Goal: Information Seeking & Learning: Learn about a topic

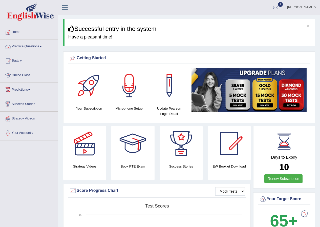
click at [42, 45] on link "Practice Questions" at bounding box center [29, 46] width 58 height 13
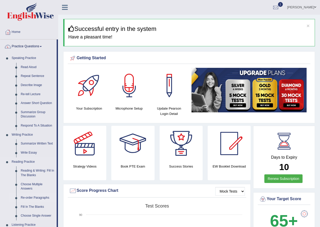
click at [35, 196] on link "Re-order Paragraphs" at bounding box center [37, 198] width 38 height 9
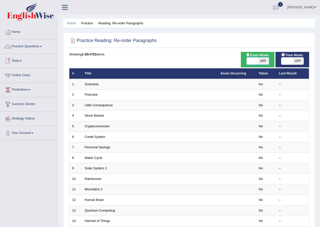
click at [257, 60] on span at bounding box center [252, 61] width 11 height 7
checkbox input "true"
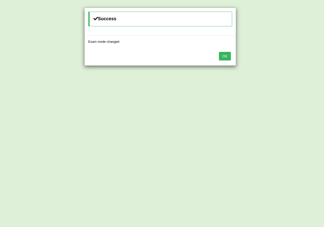
click at [237, 55] on div "Success Exam mode changed OK" at bounding box center [162, 113] width 324 height 227
click at [224, 58] on button "OK" at bounding box center [225, 56] width 12 height 9
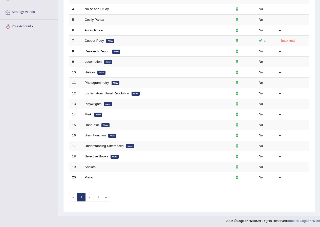
scroll to position [108, 0]
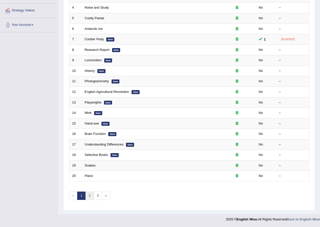
click at [90, 196] on link "2" at bounding box center [89, 196] width 8 height 8
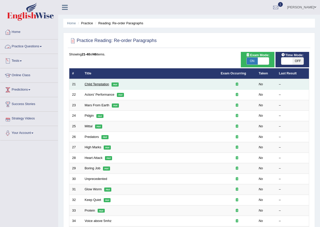
click at [101, 83] on link "Child Temptation" at bounding box center [97, 84] width 25 height 4
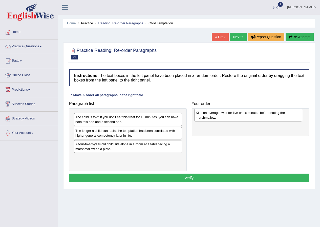
drag, startPoint x: 99, startPoint y: 148, endPoint x: 219, endPoint y: 117, distance: 124.6
click at [219, 117] on div "Kids on average, wait for five or six minutes before eating the marshmallow." at bounding box center [249, 115] width 108 height 13
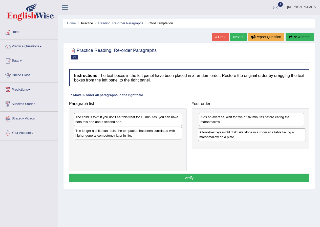
drag, startPoint x: 117, startPoint y: 150, endPoint x: 241, endPoint y: 139, distance: 124.7
click at [241, 139] on div "A four-to-six-year-old child sits alone in a room at a table facing a marshmall…" at bounding box center [252, 134] width 108 height 13
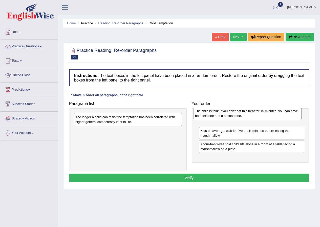
drag, startPoint x: 136, startPoint y: 119, endPoint x: 256, endPoint y: 112, distance: 120.0
click at [256, 112] on div "The child is told: If you don't eat this treat for 15 minutes, you can have bot…" at bounding box center [248, 113] width 108 height 13
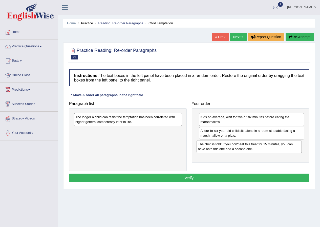
drag, startPoint x: 277, startPoint y: 120, endPoint x: 275, endPoint y: 147, distance: 27.2
click at [275, 147] on div "The child is told: If you don't eat this treat for 15 minutes, you can have bot…" at bounding box center [250, 146] width 106 height 13
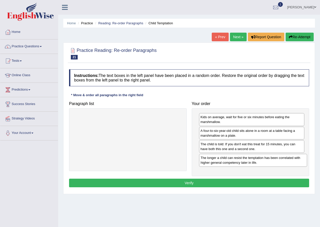
drag, startPoint x: 122, startPoint y: 116, endPoint x: 248, endPoint y: 157, distance: 131.9
click at [248, 157] on div "The longer a child can resist the temptation has been correlated with higher ge…" at bounding box center [253, 160] width 108 height 13
click at [201, 184] on button "Verify" at bounding box center [189, 183] width 240 height 9
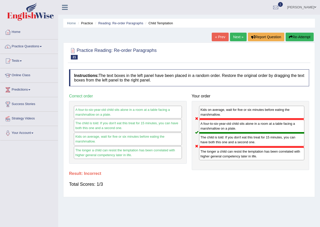
click at [240, 39] on link "Next »" at bounding box center [238, 37] width 17 height 9
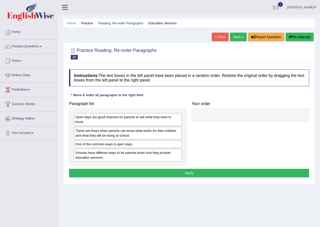
click at [217, 33] on link "« Prev" at bounding box center [220, 37] width 17 height 9
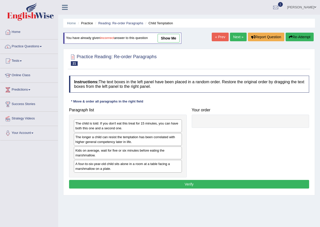
click at [172, 39] on link "show me" at bounding box center [169, 38] width 22 height 9
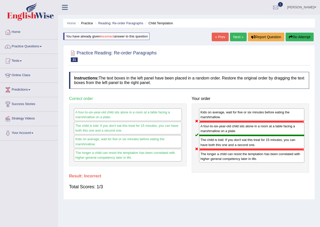
click at [238, 38] on link "Next »" at bounding box center [238, 37] width 17 height 9
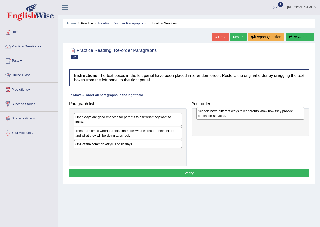
drag, startPoint x: 102, startPoint y: 159, endPoint x: 224, endPoint y: 117, distance: 129.5
click at [224, 117] on div "Schools have different ways to let parents know how they provide education serv…" at bounding box center [251, 113] width 108 height 13
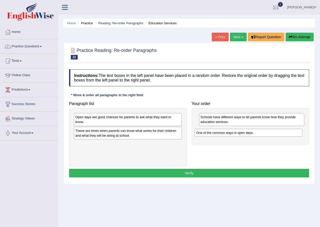
drag, startPoint x: 87, startPoint y: 144, endPoint x: 207, endPoint y: 132, distance: 121.4
click at [207, 132] on div "One of the common ways is open days." at bounding box center [249, 133] width 108 height 8
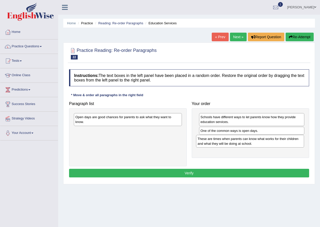
drag, startPoint x: 110, startPoint y: 134, endPoint x: 232, endPoint y: 142, distance: 121.6
click at [232, 142] on div "These are times when parents can know what works for their children and what th…" at bounding box center [250, 141] width 108 height 13
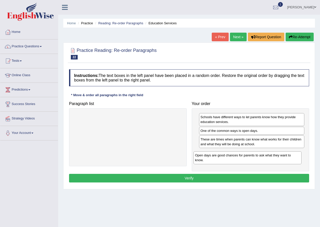
drag, startPoint x: 113, startPoint y: 122, endPoint x: 233, endPoint y: 160, distance: 125.8
click at [233, 160] on div "Open days are good chances for parents to ask what they want to know." at bounding box center [248, 157] width 108 height 13
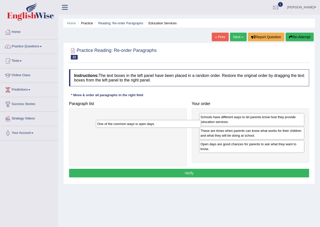
drag, startPoint x: 215, startPoint y: 132, endPoint x: 112, endPoint y: 125, distance: 103.6
click at [112, 125] on div "One of the common ways is open days." at bounding box center [149, 124] width 106 height 8
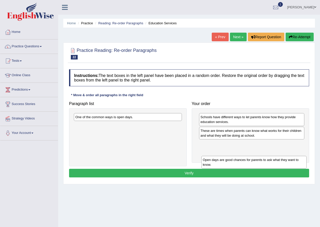
drag, startPoint x: 232, startPoint y: 149, endPoint x: 234, endPoint y: 165, distance: 15.9
click at [234, 165] on div "Open days are good chances for parents to ask what they want to know." at bounding box center [255, 162] width 106 height 13
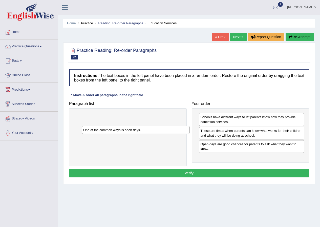
drag, startPoint x: 129, startPoint y: 117, endPoint x: 105, endPoint y: 113, distance: 24.7
click at [105, 126] on div "One of the common ways is open days." at bounding box center [136, 130] width 108 height 8
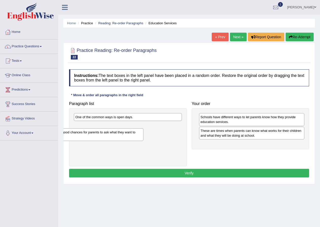
drag, startPoint x: 223, startPoint y: 152, endPoint x: 52, endPoint y: 139, distance: 171.0
click at [52, 139] on div "Toggle navigation Home Practice Questions Speaking Practice Read Aloud Repeat S…" at bounding box center [160, 131] width 320 height 263
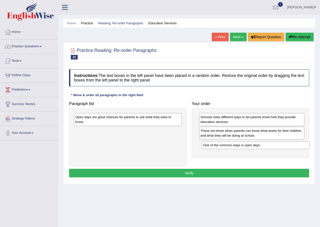
drag, startPoint x: 98, startPoint y: 117, endPoint x: 226, endPoint y: 145, distance: 131.0
click at [226, 145] on div "One of the common ways is open days." at bounding box center [256, 145] width 108 height 8
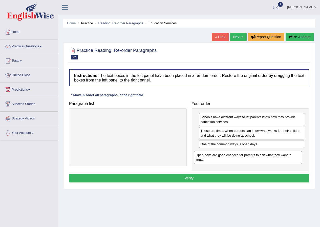
drag, startPoint x: 114, startPoint y: 120, endPoint x: 234, endPoint y: 158, distance: 126.2
click at [234, 158] on div "Open days are good chances for parents to ask what they want to know." at bounding box center [248, 157] width 108 height 13
click at [200, 177] on button "Verify" at bounding box center [189, 178] width 240 height 9
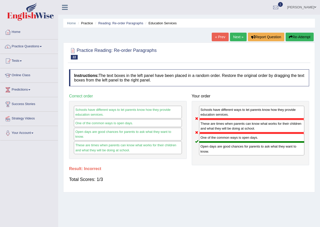
click at [233, 38] on link "Next »" at bounding box center [238, 37] width 17 height 9
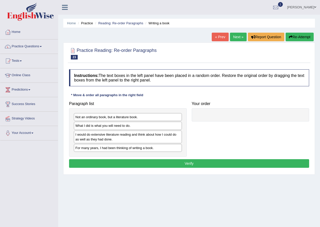
click at [39, 164] on div "Toggle navigation Home Practice Questions Speaking Practice Read Aloud Repeat S…" at bounding box center [160, 131] width 320 height 263
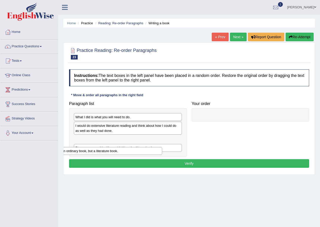
drag, startPoint x: 95, startPoint y: 118, endPoint x: 72, endPoint y: 151, distance: 40.1
click at [72, 151] on div "Not an ordinary book, but a literature book." at bounding box center [108, 151] width 108 height 8
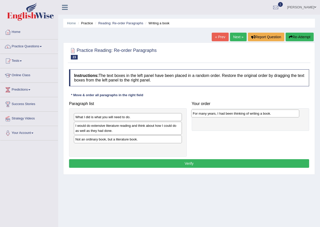
drag, startPoint x: 84, startPoint y: 149, endPoint x: 201, endPoint y: 115, distance: 122.5
click at [201, 115] on div "For many years, I had been thinking of writing a book." at bounding box center [246, 114] width 108 height 8
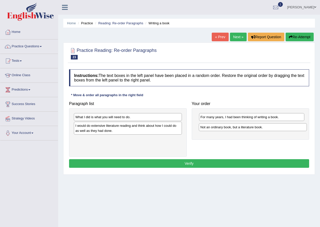
drag, startPoint x: 116, startPoint y: 143, endPoint x: 241, endPoint y: 130, distance: 125.7
click at [241, 130] on div "Not an ordinary book, but a literature book." at bounding box center [253, 127] width 108 height 8
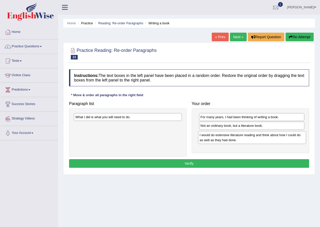
drag, startPoint x: 107, startPoint y: 127, endPoint x: 231, endPoint y: 136, distance: 124.7
click at [231, 136] on div "I would do extensive literature reading and think about how I could do as well …" at bounding box center [252, 137] width 108 height 13
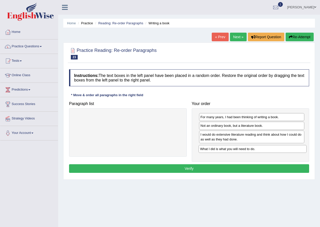
drag, startPoint x: 136, startPoint y: 117, endPoint x: 261, endPoint y: 149, distance: 128.9
click at [261, 149] on div "What I did is what you will need to do." at bounding box center [253, 149] width 108 height 8
click at [196, 168] on button "Verify" at bounding box center [189, 168] width 240 height 9
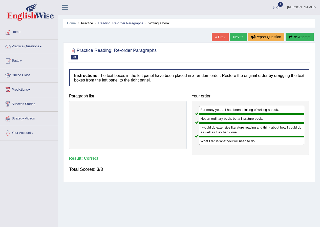
click at [240, 37] on link "Next »" at bounding box center [238, 37] width 17 height 9
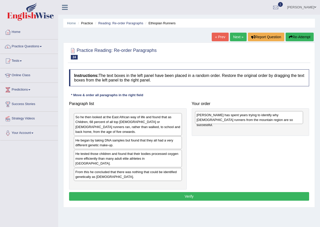
drag, startPoint x: 132, startPoint y: 178, endPoint x: 225, endPoint y: 121, distance: 109.0
click at [225, 121] on div "Dr Pitsiladis has spent years trying to identify why Ethiopian runners from the…" at bounding box center [249, 117] width 108 height 13
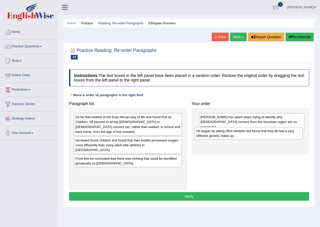
drag, startPoint x: 115, startPoint y: 142, endPoint x: 236, endPoint y: 137, distance: 121.2
click at [236, 137] on div "He began by taking DNA samples but found that they all had a very different gen…" at bounding box center [249, 133] width 108 height 13
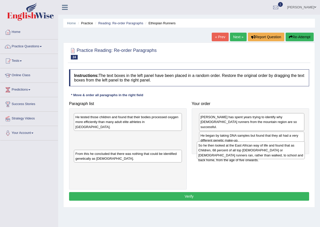
drag, startPoint x: 117, startPoint y: 122, endPoint x: 240, endPoint y: 150, distance: 126.4
click at [240, 150] on div "So he then looked at the East African way of life and found that as Children, 6…" at bounding box center [251, 150] width 108 height 17
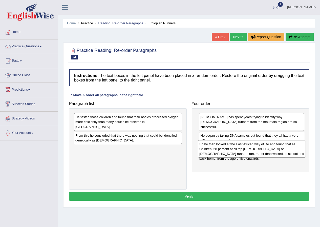
drag, startPoint x: 154, startPoint y: 137, endPoint x: 276, endPoint y: 151, distance: 122.6
click at [276, 151] on div "So he then looked at the East African way of life and found that as Children, 6…" at bounding box center [252, 148] width 108 height 17
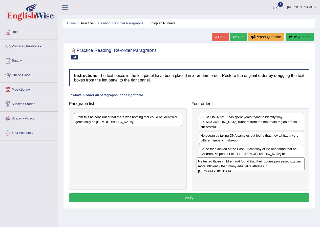
drag, startPoint x: 137, startPoint y: 121, endPoint x: 260, endPoint y: 165, distance: 130.6
click at [260, 165] on div "He tested those children and found that their bodies processed oxygen more effi…" at bounding box center [251, 164] width 108 height 13
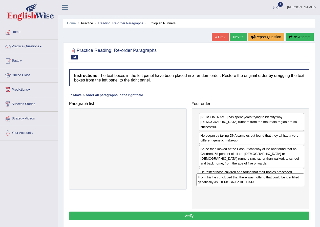
drag, startPoint x: 125, startPoint y: 119, endPoint x: 248, endPoint y: 179, distance: 136.6
click at [248, 179] on div "From this he concluded that there was nothing that could be identified genetica…" at bounding box center [251, 180] width 108 height 13
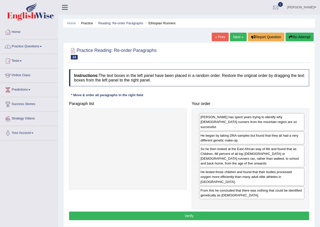
click at [198, 212] on button "Verify" at bounding box center [189, 216] width 240 height 9
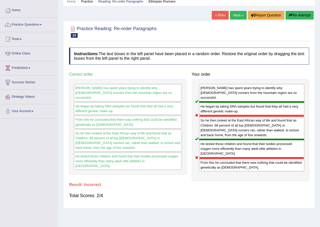
scroll to position [13, 0]
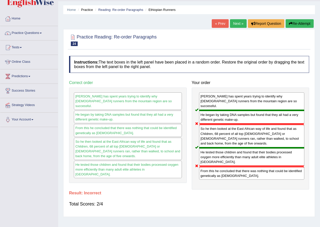
click at [241, 25] on link "Next »" at bounding box center [238, 23] width 17 height 9
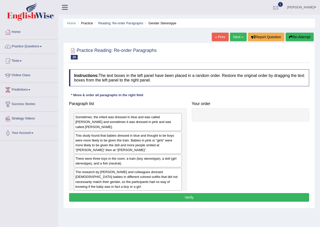
click at [275, 5] on div at bounding box center [276, 8] width 8 height 8
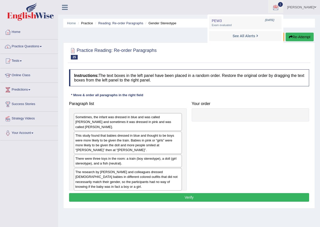
click at [235, 145] on div "Paragraph list Sometimes, the infant was dressed in blue and was called Adam an…" at bounding box center [189, 145] width 245 height 92
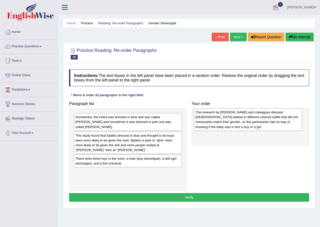
drag, startPoint x: 122, startPoint y: 178, endPoint x: 242, endPoint y: 123, distance: 132.3
click at [242, 123] on div "The research by Will and colleagues dressed 6-month-old babies in different col…" at bounding box center [248, 119] width 108 height 22
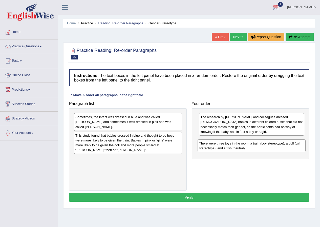
drag, startPoint x: 104, startPoint y: 159, endPoint x: 228, endPoint y: 149, distance: 124.3
click at [228, 149] on div "There were three toys in the room: a train (boy stereotype), a doll (girl stere…" at bounding box center [252, 146] width 108 height 13
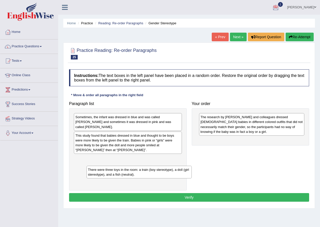
drag, startPoint x: 219, startPoint y: 158, endPoint x: 117, endPoint y: 171, distance: 103.4
click at [117, 171] on div "There were three toys in the room: a train (boy stereotype), a doll (girl stere…" at bounding box center [140, 172] width 106 height 13
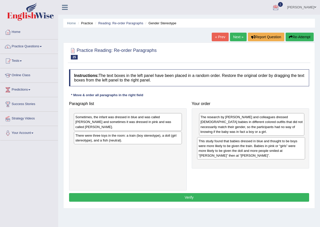
drag, startPoint x: 163, startPoint y: 142, endPoint x: 255, endPoint y: 147, distance: 91.6
click at [255, 147] on div "This study found that babies dressed in blue and thought to be boys were more l…" at bounding box center [251, 148] width 108 height 22
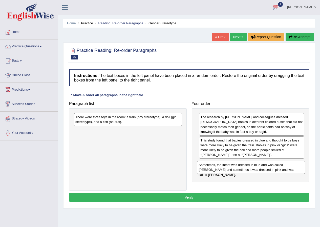
drag, startPoint x: 138, startPoint y: 118, endPoint x: 259, endPoint y: 167, distance: 130.7
click at [261, 165] on div "Sometimes, the infant was dressed in blue and was called Adam and sometimes it …" at bounding box center [251, 167] width 108 height 13
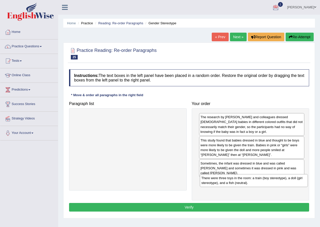
drag, startPoint x: 132, startPoint y: 117, endPoint x: 258, endPoint y: 178, distance: 140.1
click at [258, 178] on div "There were three toys in the room: a train (boy stereotype), a doll (girl stere…" at bounding box center [254, 180] width 108 height 13
click at [203, 203] on button "Verify" at bounding box center [189, 207] width 240 height 9
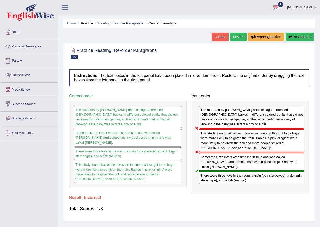
click at [43, 43] on link "Practice Questions" at bounding box center [29, 46] width 58 height 13
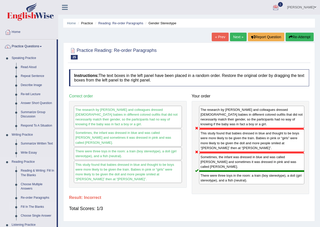
click at [39, 207] on link "Fill In The Blanks" at bounding box center [37, 207] width 38 height 9
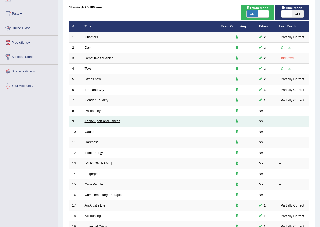
scroll to position [51, 0]
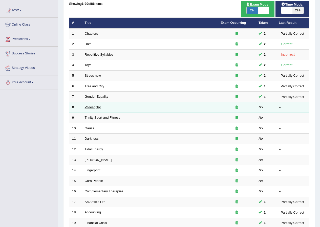
click at [92, 108] on link "Philosophy" at bounding box center [93, 107] width 16 height 4
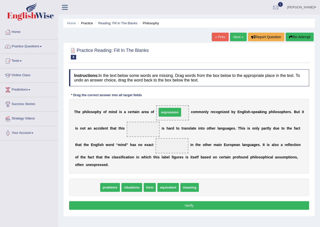
drag, startPoint x: 81, startPoint y: 188, endPoint x: 164, endPoint y: 113, distance: 111.7
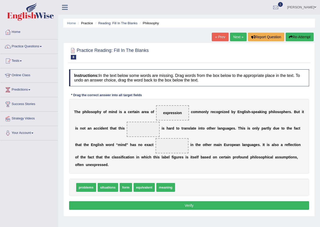
click at [149, 188] on span "equivalent" at bounding box center [144, 187] width 21 height 9
drag, startPoint x: 163, startPoint y: 191, endPoint x: 138, endPoint y: 131, distance: 65.1
drag, startPoint x: 126, startPoint y: 187, endPoint x: 168, endPoint y: 145, distance: 58.9
click at [186, 205] on button "Verify" at bounding box center [189, 205] width 240 height 9
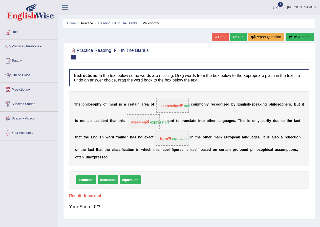
click at [232, 39] on link "Next »" at bounding box center [238, 37] width 17 height 9
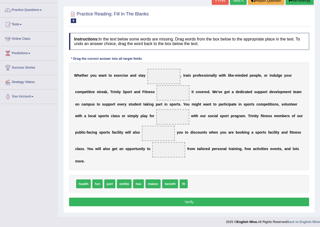
scroll to position [39, 0]
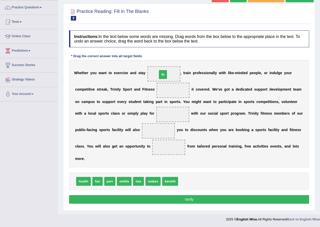
drag, startPoint x: 184, startPoint y: 182, endPoint x: 163, endPoint y: 75, distance: 108.9
drag, startPoint x: 140, startPoint y: 182, endPoint x: 176, endPoint y: 91, distance: 97.5
drag, startPoint x: 99, startPoint y: 183, endPoint x: 171, endPoint y: 118, distance: 97.4
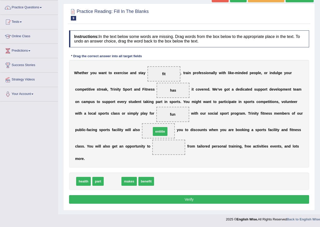
drag, startPoint x: 109, startPoint y: 182, endPoint x: 157, endPoint y: 132, distance: 69.0
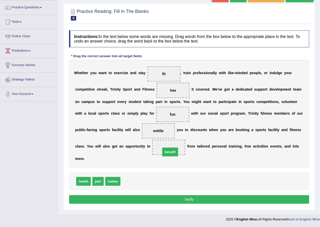
drag, startPoint x: 129, startPoint y: 182, endPoint x: 169, endPoint y: 152, distance: 49.9
click at [187, 198] on button "Verify" at bounding box center [189, 199] width 240 height 9
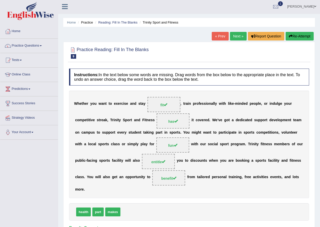
scroll to position [0, 0]
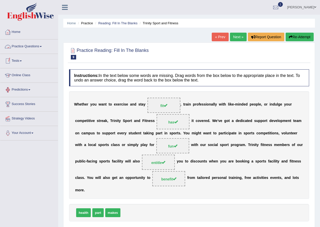
click at [241, 37] on link "Next »" at bounding box center [238, 37] width 17 height 9
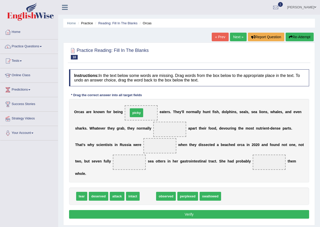
drag, startPoint x: 150, startPoint y: 196, endPoint x: 138, endPoint y: 112, distance: 84.4
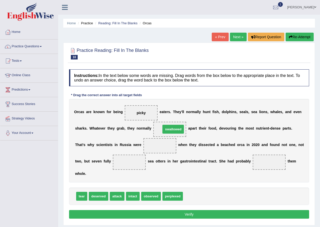
drag, startPoint x: 196, startPoint y: 197, endPoint x: 174, endPoint y: 130, distance: 70.7
drag, startPoint x: 158, startPoint y: 197, endPoint x: 159, endPoint y: 144, distance: 53.0
drag, startPoint x: 175, startPoint y: 131, endPoint x: 295, endPoint y: 179, distance: 129.1
click at [296, 179] on div "O r c a s a r e k n o w n f o r b e i n g picky e a t e r s . T h e y ' l l n o…" at bounding box center [189, 141] width 240 height 84
drag, startPoint x: 166, startPoint y: 126, endPoint x: 203, endPoint y: 145, distance: 41.8
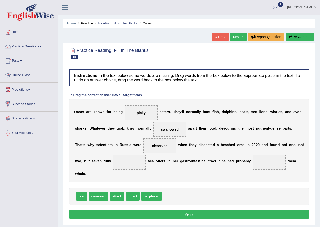
click at [264, 161] on div "O r c a s a r e k n o w n f o r b e i n g picky e a t e r s . T h e y ' l l n o…" at bounding box center [189, 141] width 240 height 84
drag, startPoint x: 170, startPoint y: 127, endPoint x: 271, endPoint y: 160, distance: 106.6
click at [150, 195] on span "perplexed" at bounding box center [151, 196] width 21 height 9
drag, startPoint x: 116, startPoint y: 197, endPoint x: 120, endPoint y: 197, distance: 3.8
drag, startPoint x: 141, startPoint y: 112, endPoint x: 189, endPoint y: 196, distance: 96.5
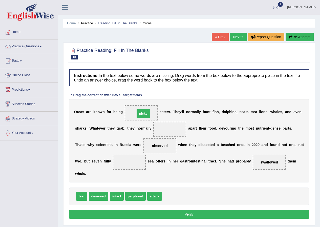
drag, startPoint x: 171, startPoint y: 197, endPoint x: 144, endPoint y: 115, distance: 87.1
drag, startPoint x: 136, startPoint y: 199, endPoint x: 172, endPoint y: 132, distance: 76.1
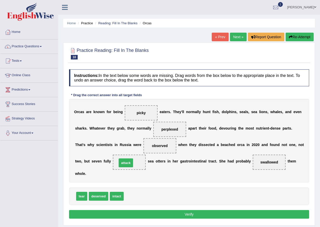
drag, startPoint x: 136, startPoint y: 195, endPoint x: 129, endPoint y: 161, distance: 34.1
click at [190, 216] on button "Verify" at bounding box center [189, 214] width 240 height 9
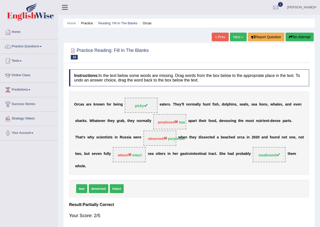
click at [238, 37] on link "Next »" at bounding box center [238, 37] width 17 height 9
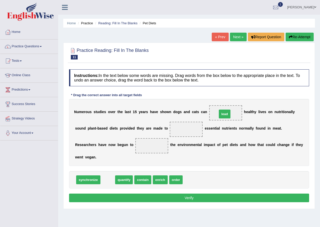
drag, startPoint x: 107, startPoint y: 180, endPoint x: 224, endPoint y: 114, distance: 134.3
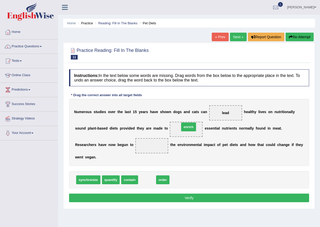
drag, startPoint x: 148, startPoint y: 180, endPoint x: 189, endPoint y: 127, distance: 67.3
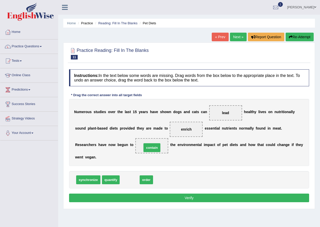
drag, startPoint x: 133, startPoint y: 181, endPoint x: 155, endPoint y: 149, distance: 39.1
drag, startPoint x: 153, startPoint y: 146, endPoint x: 164, endPoint y: 179, distance: 34.9
drag, startPoint x: 187, startPoint y: 128, endPoint x: 150, endPoint y: 146, distance: 41.4
drag, startPoint x: 146, startPoint y: 181, endPoint x: 191, endPoint y: 130, distance: 67.9
click at [196, 195] on button "Verify" at bounding box center [189, 198] width 240 height 9
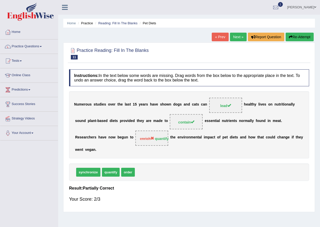
click at [236, 37] on link "Next »" at bounding box center [238, 37] width 17 height 9
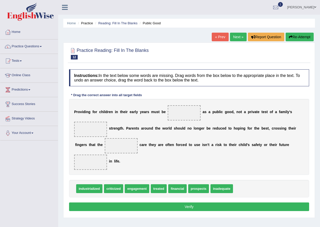
click at [95, 191] on span "industrialized" at bounding box center [89, 188] width 26 height 9
drag, startPoint x: 111, startPoint y: 189, endPoint x: 187, endPoint y: 111, distance: 109.1
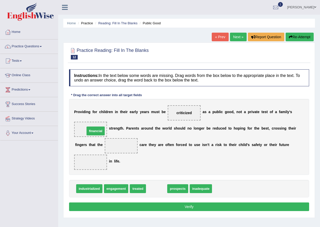
drag, startPoint x: 157, startPoint y: 189, endPoint x: 96, endPoint y: 131, distance: 84.0
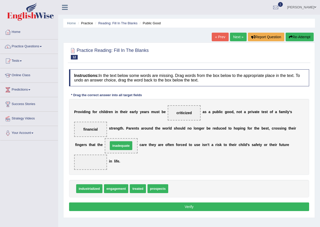
drag, startPoint x: 185, startPoint y: 188, endPoint x: 125, endPoint y: 145, distance: 73.9
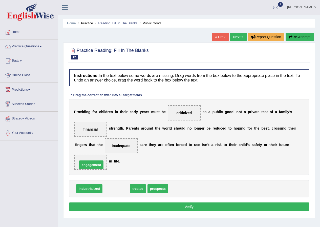
drag, startPoint x: 116, startPoint y: 186, endPoint x: 91, endPoint y: 162, distance: 34.4
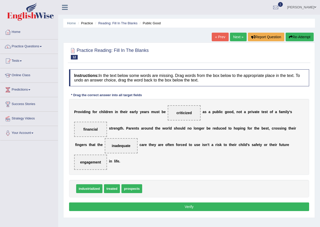
click at [195, 203] on button "Verify" at bounding box center [189, 207] width 240 height 9
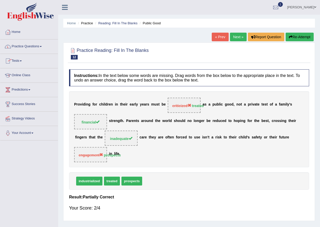
click at [42, 46] on span at bounding box center [41, 46] width 2 height 1
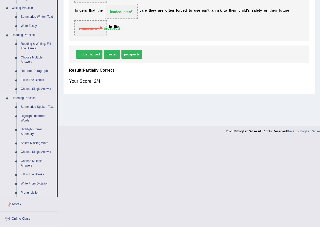
scroll to position [127, 0]
click at [27, 46] on link "Reading & Writing: Fill In The Blanks" at bounding box center [37, 46] width 38 height 13
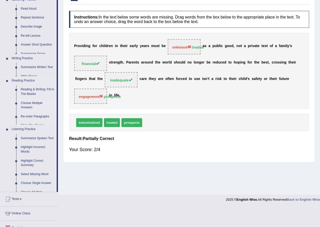
scroll to position [39, 0]
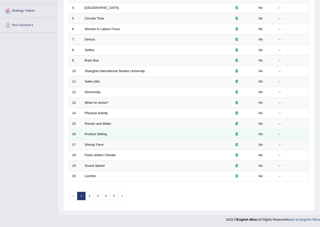
scroll to position [108, 0]
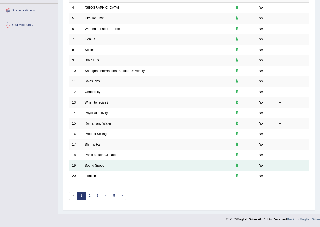
click at [91, 168] on td "Sound Speed" at bounding box center [150, 165] width 136 height 11
click at [93, 166] on link "Sound Speed" at bounding box center [95, 166] width 20 height 4
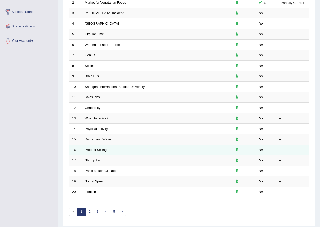
scroll to position [108, 0]
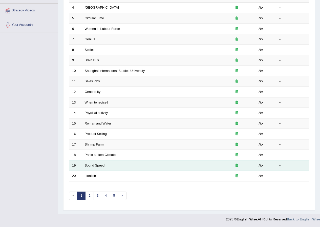
click at [94, 163] on td "Sound Speed" at bounding box center [150, 165] width 136 height 11
click at [93, 166] on link "Sound Speed" at bounding box center [95, 166] width 20 height 4
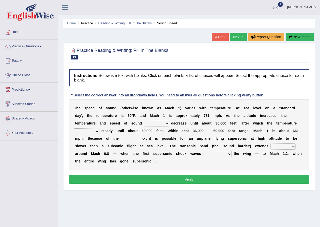
click at [163, 123] on select "not yet none both" at bounding box center [156, 124] width 25 height 6
select select "not"
click at [144, 121] on select "not yet none both" at bounding box center [156, 124] width 25 height 6
click at [94, 132] on select "opposes remains plots mutates" at bounding box center [86, 131] width 25 height 6
select select "remains"
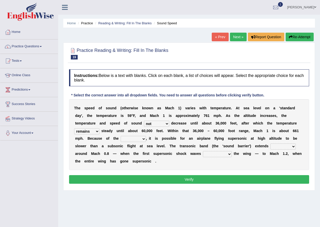
click at [74, 128] on select "opposes remains plots mutates" at bounding box center [86, 131] width 25 height 6
click at [133, 138] on select "veriety variation ventilation similarity" at bounding box center [133, 139] width 25 height 6
select select "variation"
click at [121, 136] on select "veriety variation ventilation similarity" at bounding box center [133, 139] width 25 height 6
click at [284, 145] on select "near from with in" at bounding box center [283, 147] width 25 height 6
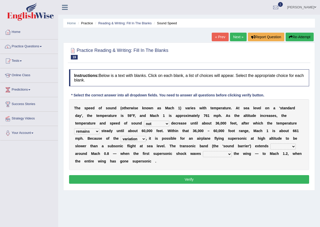
select select "from"
click at [271, 144] on select "near from with in" at bounding box center [283, 147] width 25 height 6
click at [221, 154] on select "diverge from form on add to prevent from" at bounding box center [217, 154] width 29 height 6
select select "prevent from"
click at [203, 151] on select "diverge from form on add to prevent from" at bounding box center [217, 154] width 29 height 6
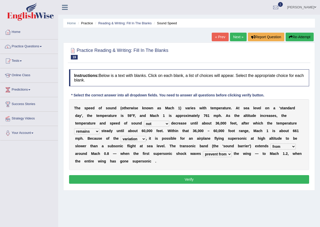
click at [215, 178] on button "Verify" at bounding box center [189, 179] width 240 height 9
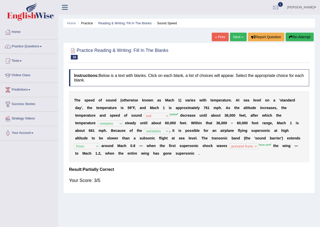
click at [234, 38] on link "Next »" at bounding box center [238, 37] width 17 height 9
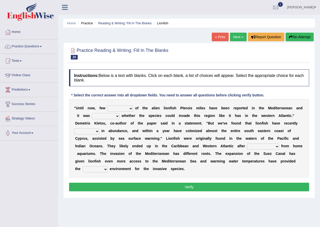
click at [125, 108] on select "collections sights views sightings" at bounding box center [120, 109] width 26 height 6
select select "collections"
click at [107, 106] on select "collections sights views sightings" at bounding box center [120, 109] width 26 height 6
click at [110, 114] on select "somehow although that quesionable" at bounding box center [106, 116] width 28 height 6
select select "somehow"
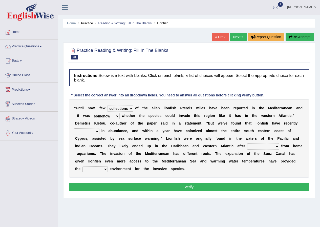
click at [92, 113] on select "somehow although that quesionable" at bounding box center [106, 116] width 28 height 6
click at [92, 131] on select "shown flatted stabled increased" at bounding box center [86, 131] width 25 height 6
select select "increased"
click at [74, 128] on select "shown flatted stabled increased" at bounding box center [86, 131] width 25 height 6
click at [257, 148] on select "release being released released releasing" at bounding box center [264, 147] width 32 height 6
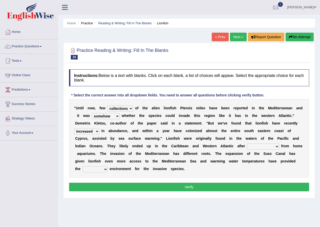
select select "releasing"
click at [248, 144] on select "release being released released releasing" at bounding box center [264, 147] width 32 height 6
click at [275, 146] on select "release being released released releasing" at bounding box center [264, 147] width 32 height 6
click at [223, 173] on div "" U n t i l n o w , f e w collections sights views sightings o f t h e a l i e …" at bounding box center [189, 138] width 240 height 79
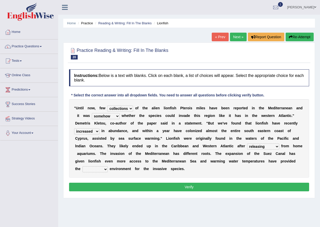
click at [102, 165] on div "" U n t i l n o w , f e w collections sights views sightings o f t h e a l i e …" at bounding box center [189, 138] width 240 height 79
click at [101, 169] on select "whole overall partial perfect" at bounding box center [95, 169] width 25 height 6
select select "whole"
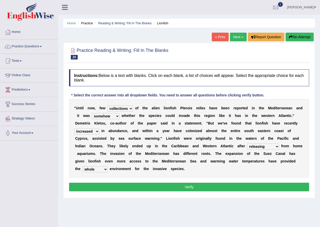
click at [83, 166] on select "whole overall partial perfect" at bounding box center [95, 169] width 25 height 6
click at [201, 187] on button "Verify" at bounding box center [189, 187] width 240 height 9
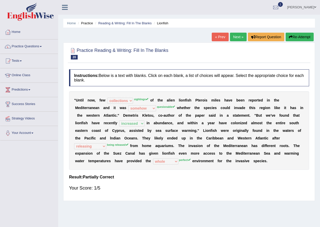
click at [237, 39] on link "Next »" at bounding box center [238, 37] width 17 height 9
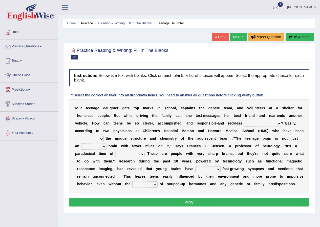
click at [238, 35] on link "Next »" at bounding box center [238, 37] width 17 height 9
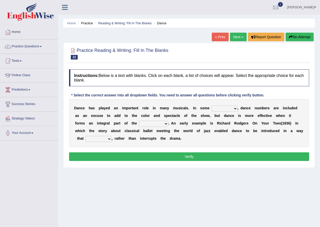
click at [226, 108] on select "dimentions cases brief extent" at bounding box center [225, 109] width 26 height 6
select select "cases"
click at [212, 106] on select "dimentions cases brief extent" at bounding box center [225, 109] width 26 height 6
click at [235, 126] on div "D a n c e h a s p l a y e d a n i m p o r t a n t r o l e i n m a n y m u s i c…" at bounding box center [189, 123] width 240 height 48
click at [170, 122] on b at bounding box center [170, 123] width 2 height 4
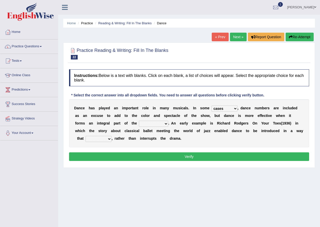
click at [154, 123] on select "prowess plot phenomenon round about" at bounding box center [153, 124] width 29 height 6
select select "plot"
click at [139, 121] on select "prowess plot phenomenon round about" at bounding box center [153, 124] width 29 height 6
click at [97, 138] on select "crumples enhances encumbers levels" at bounding box center [99, 139] width 26 height 6
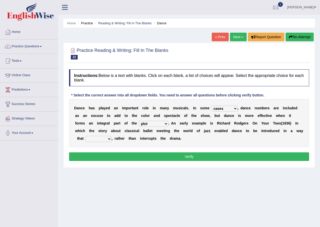
click at [97, 138] on select "crumples enhances encumbers levels" at bounding box center [99, 139] width 26 height 6
select select "enhances"
click at [86, 136] on select "crumples enhances encumbers levels" at bounding box center [99, 139] width 26 height 6
click at [194, 158] on button "Verify" at bounding box center [189, 157] width 240 height 9
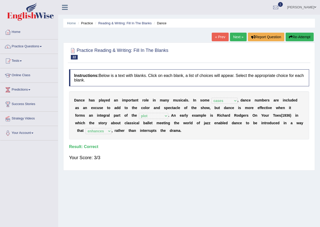
click at [240, 38] on link "Next »" at bounding box center [238, 37] width 17 height 9
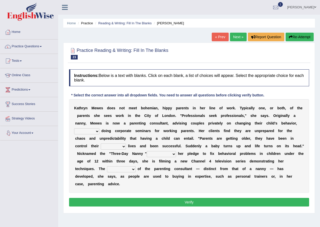
click at [92, 132] on select "as long as in order to in spite of as well as" at bounding box center [86, 131] width 25 height 6
click at [234, 36] on link "Next »" at bounding box center [238, 37] width 17 height 9
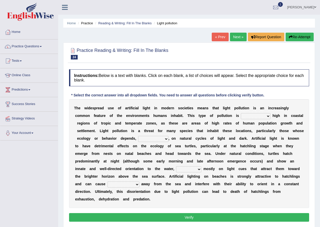
click at [259, 113] on select "exceptionally absolutely completely rarely" at bounding box center [256, 116] width 30 height 6
select select "exceptionally"
click at [241, 113] on select "exceptionally absolutely completely rarely" at bounding box center [256, 116] width 30 height 6
click at [147, 139] on select "in no way in some way by the wy in some ways" at bounding box center [153, 139] width 30 height 6
select select "in some way"
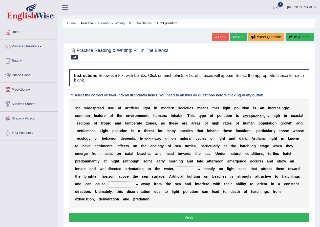
click at [138, 136] on select "in no way in some way by the wy in some ways" at bounding box center [153, 139] width 30 height 6
click at [189, 172] on select "imposing figuring relying pouring" at bounding box center [188, 169] width 25 height 6
select select "relying"
click at [176, 166] on select "imposing figuring relying pouring" at bounding box center [188, 169] width 25 height 6
click at [196, 193] on b "o" at bounding box center [195, 192] width 2 height 4
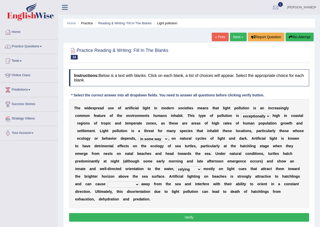
click at [132, 184] on select "them to move it to move which to move that to move" at bounding box center [124, 185] width 32 height 6
select select "that to move"
click at [108, 182] on select "them to move it to move which to move that to move" at bounding box center [124, 185] width 32 height 6
click at [135, 212] on div "Instructions: Below is a text with blanks. Click on each blank, a list of choic…" at bounding box center [189, 146] width 243 height 159
click at [136, 183] on select "them to move it to move which to move that to move" at bounding box center [124, 185] width 32 height 6
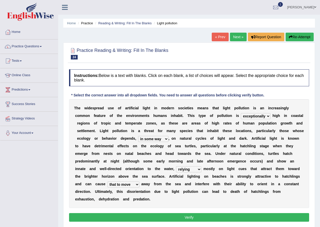
click at [189, 209] on div "Instructions: Below is a text with blanks. Click on each blank, a list of choic…" at bounding box center [189, 146] width 243 height 159
click at [189, 219] on button "Verify" at bounding box center [189, 217] width 240 height 9
click at [189, 219] on div "Home Practice Reading & Writing: Fill In The Blanks Light pollution « Prev Next…" at bounding box center [189, 126] width 262 height 253
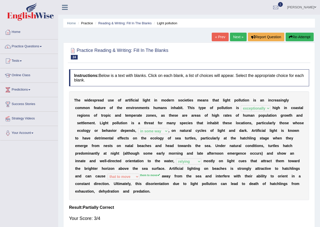
click at [236, 37] on link "Next »" at bounding box center [238, 37] width 17 height 9
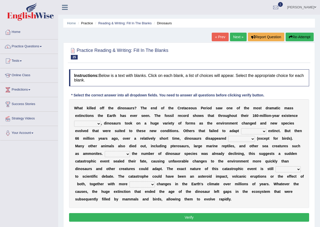
click at [94, 124] on select "existence continuous extent expectation" at bounding box center [87, 124] width 27 height 6
select select "extent"
click at [74, 121] on select "existence continuous extent expectation" at bounding box center [87, 124] width 27 height 6
click at [95, 149] on div "W h a t k i l l e d o f f t h e d i n o s a u r s ? T h e e n d o f t h e C r e…" at bounding box center [189, 153] width 240 height 109
click at [257, 129] on select "went to go going go" at bounding box center [253, 131] width 25 height 6
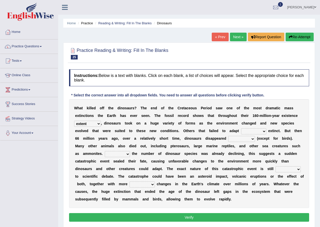
select select "going"
click at [241, 128] on select "went to go going go" at bounding box center [253, 131] width 25 height 6
click at [258, 158] on div "W h a t k i l l e d o f f t h e d i n o s a u r s ? T h e e n d o f t h e C r e…" at bounding box center [189, 153] width 240 height 109
click at [258, 130] on select "went to go going go" at bounding box center [253, 131] width 25 height 6
click at [208, 204] on div "W h a t k i l l e d o f f t h e d i n o s a u r s ? T h e e n d o f t h e C r e…" at bounding box center [189, 153] width 240 height 109
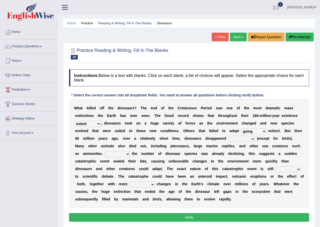
click at [246, 140] on select "partially gradually completely excessively" at bounding box center [242, 139] width 27 height 6
select select "gradually"
click at [229, 136] on select "partially gradually completely excessively" at bounding box center [242, 139] width 27 height 6
click at [122, 157] on select "However Because Although Unless" at bounding box center [117, 154] width 25 height 6
select select "However"
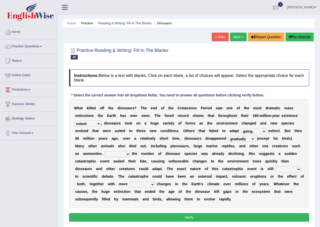
click at [105, 151] on select "However Because Although Unless" at bounding box center [117, 154] width 25 height 6
click at [126, 167] on b "a" at bounding box center [126, 169] width 2 height 4
click at [287, 170] on select "relative open additional focused" at bounding box center [288, 169] width 25 height 6
select select "relative"
click at [276, 166] on select "relative open additional focused" at bounding box center [288, 169] width 25 height 6
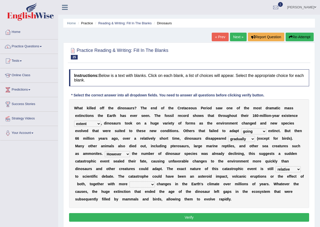
click at [143, 184] on select "irregular gradual spiritual positive" at bounding box center [142, 185] width 25 height 6
select select "positive"
click at [130, 182] on select "irregular gradual spiritual positive" at bounding box center [142, 185] width 25 height 6
click at [198, 217] on button "Verify" at bounding box center [189, 217] width 240 height 9
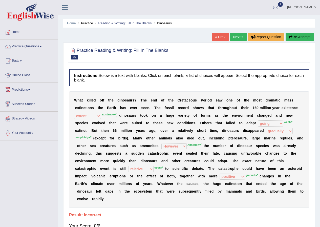
click at [237, 36] on link "Next »" at bounding box center [238, 37] width 17 height 9
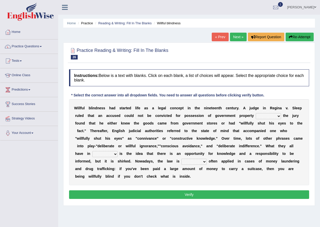
click at [273, 116] on select "since unless although thereby" at bounding box center [268, 116] width 25 height 6
select select "unless"
click at [256, 113] on select "since unless although thereby" at bounding box center [268, 116] width 25 height 6
click at [108, 156] on select "contrast total relation common" at bounding box center [104, 154] width 25 height 6
select select "common"
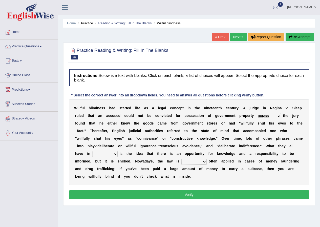
click at [92, 151] on select "contrast total relation common" at bounding box center [104, 154] width 25 height 6
click at [109, 185] on div "W i l l f u l b l i n d n e s s h a d s t a r t e d l i f e a s a l e g a l c o…" at bounding box center [189, 142] width 240 height 86
click at [192, 162] on select "little few most less" at bounding box center [194, 162] width 25 height 6
select select "most"
click at [182, 159] on select "little few most less" at bounding box center [194, 162] width 25 height 6
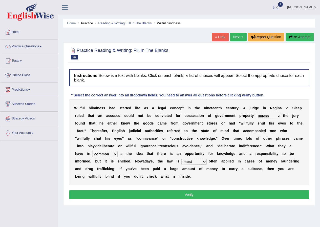
drag, startPoint x: 192, startPoint y: 165, endPoint x: 196, endPoint y: 184, distance: 20.2
click at [196, 184] on div "W i l l f u l b l i n d n e s s h a d s t a r t e d l i f e a s a l e g a l c o…" at bounding box center [189, 142] width 240 height 86
click at [189, 193] on button "Verify" at bounding box center [189, 195] width 240 height 9
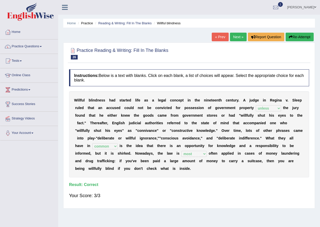
click at [239, 39] on link "Next »" at bounding box center [238, 37] width 17 height 9
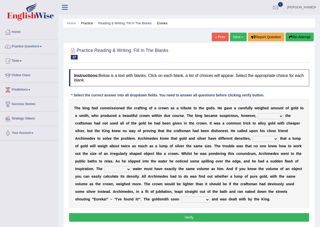
click at [279, 116] on select "if whether thus that" at bounding box center [270, 116] width 25 height 6
select select "if"
click at [258, 113] on select "if whether thus that" at bounding box center [270, 116] width 25 height 6
click at [262, 141] on select "meaning meant means to mean" at bounding box center [265, 139] width 25 height 6
select select "meaning"
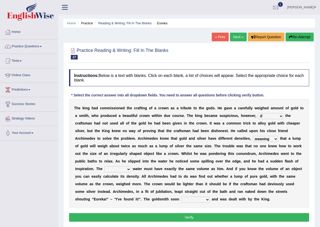
click at [253, 136] on select "meaning meant means to mean" at bounding box center [265, 139] width 25 height 6
click at [123, 166] on select "submerged disposed diagnosed displaced" at bounding box center [118, 169] width 26 height 6
select select "displaced"
click at [105, 166] on select "submerged disposed diagnosed displaced" at bounding box center [118, 169] width 26 height 6
click at [125, 199] on b "f" at bounding box center [124, 199] width 1 height 4
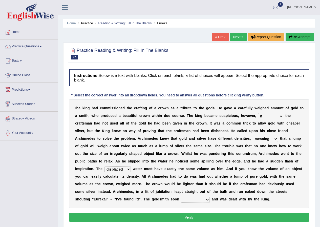
click at [185, 199] on select "conjured contradicted confessed condemned" at bounding box center [195, 200] width 29 height 6
select select "confessed"
click at [181, 197] on select "conjured contradicted confessed condemned" at bounding box center [195, 200] width 29 height 6
drag, startPoint x: 189, startPoint y: 197, endPoint x: 201, endPoint y: 188, distance: 14.4
click at [201, 188] on div "T h e k i n g h a d c o m m i s s i o n e d t h e c r a f t i n g o f a c r o w…" at bounding box center [189, 153] width 240 height 109
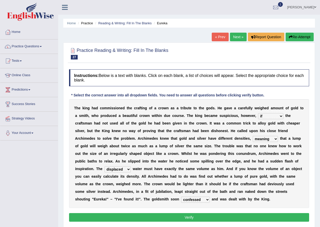
click at [221, 217] on button "Verify" at bounding box center [189, 217] width 240 height 9
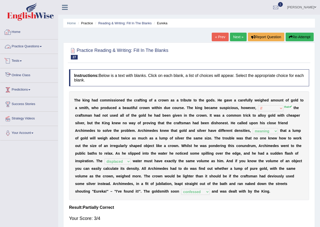
click at [40, 46] on link "Practice Questions" at bounding box center [29, 46] width 58 height 13
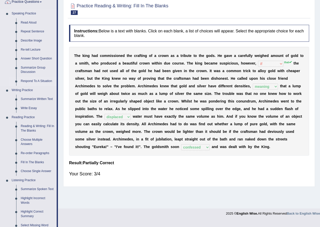
scroll to position [101, 0]
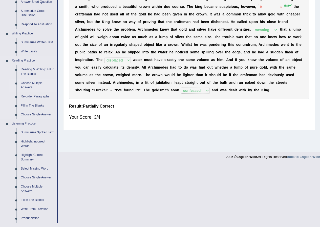
click at [41, 92] on link "Choose Multiple Answers" at bounding box center [37, 85] width 38 height 13
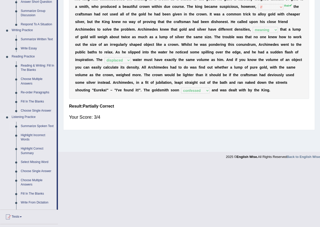
scroll to position [39, 0]
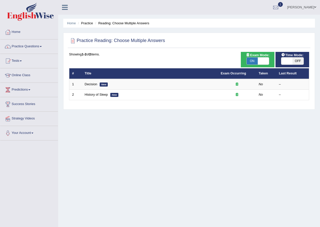
drag, startPoint x: 250, startPoint y: 60, endPoint x: 255, endPoint y: 63, distance: 6.6
click at [251, 61] on span "ON" at bounding box center [252, 61] width 11 height 7
checkbox input "false"
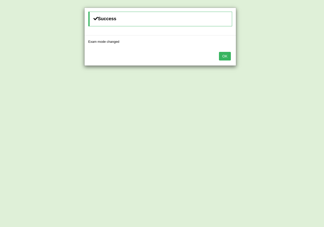
click at [230, 54] on button "OK" at bounding box center [225, 56] width 12 height 9
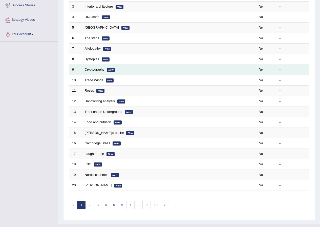
scroll to position [108, 0]
